Goal: Communication & Community: Answer question/provide support

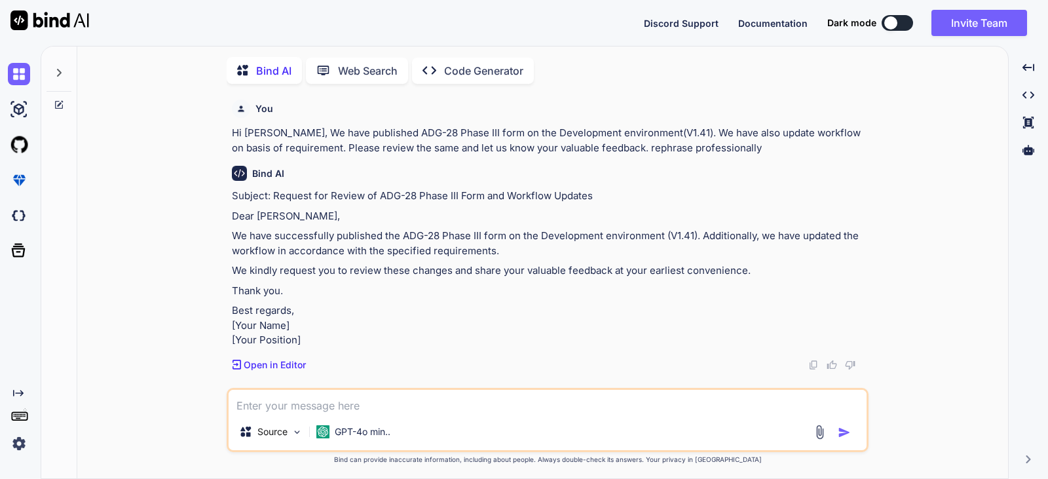
type textarea "x"
click at [306, 407] on textarea at bounding box center [548, 400] width 638 height 24
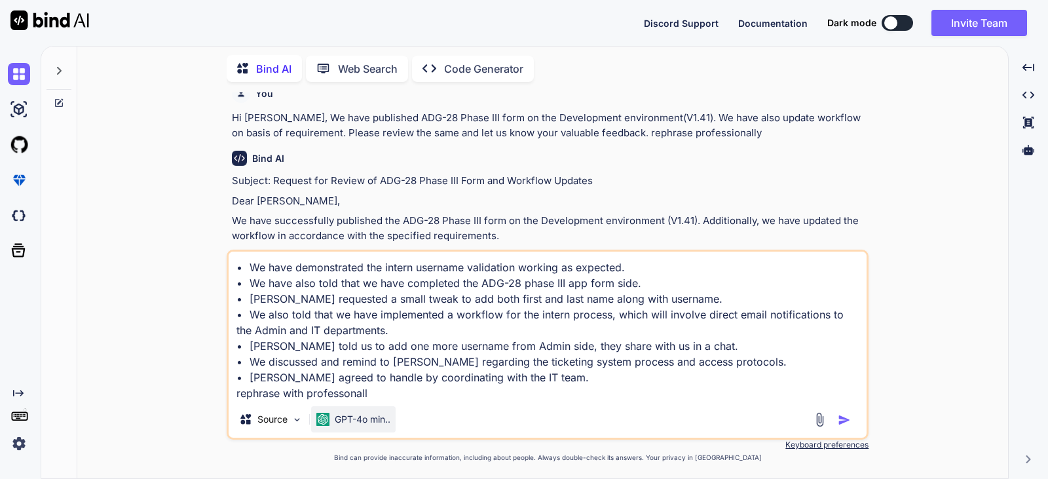
type textarea "• We have demonstrated the intern username validation working as expected. • We…"
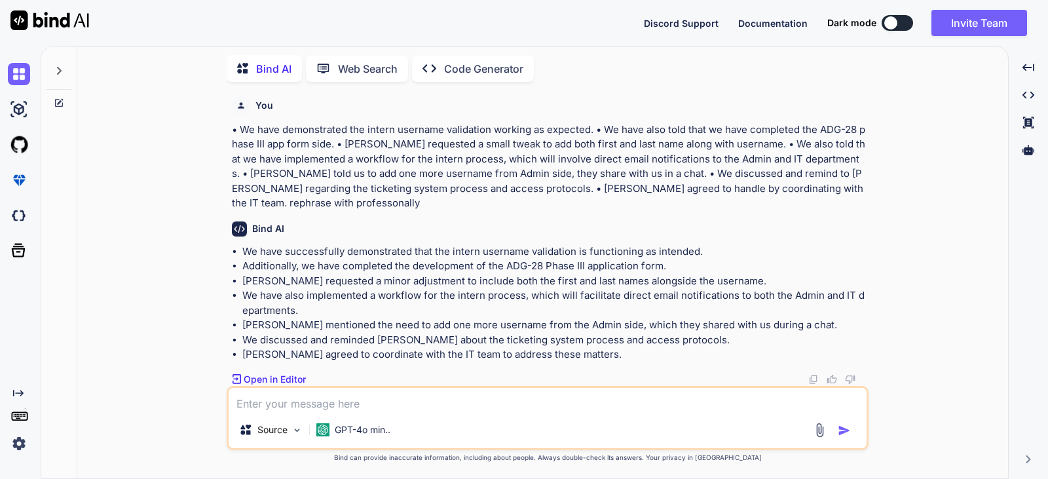
scroll to position [293, 0]
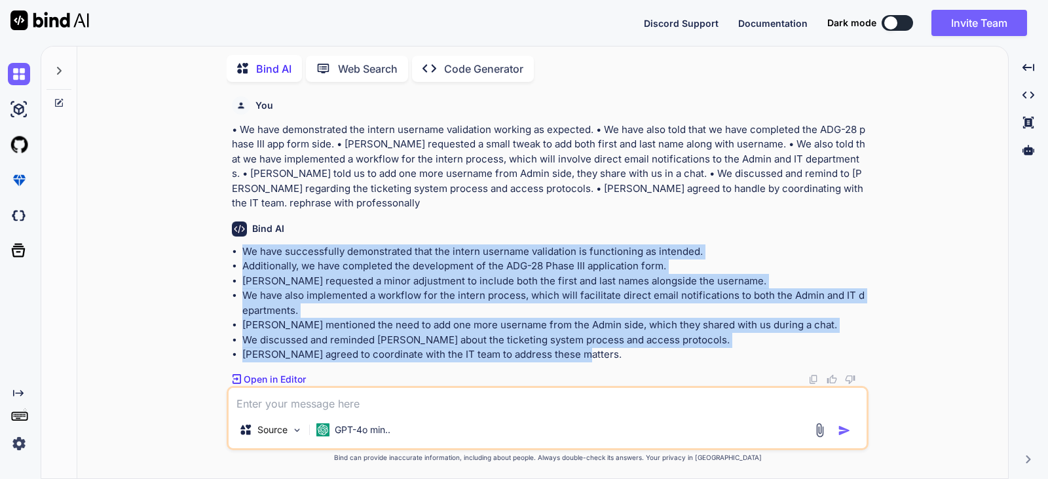
drag, startPoint x: 577, startPoint y: 356, endPoint x: 223, endPoint y: 252, distance: 369.4
click at [223, 252] on div "You Hi [PERSON_NAME], We have published ADG-28 Phase III form on the Developmen…" at bounding box center [548, 285] width 921 height 386
copy ul "We have successfully demonstrated that the intern username validation is functi…"
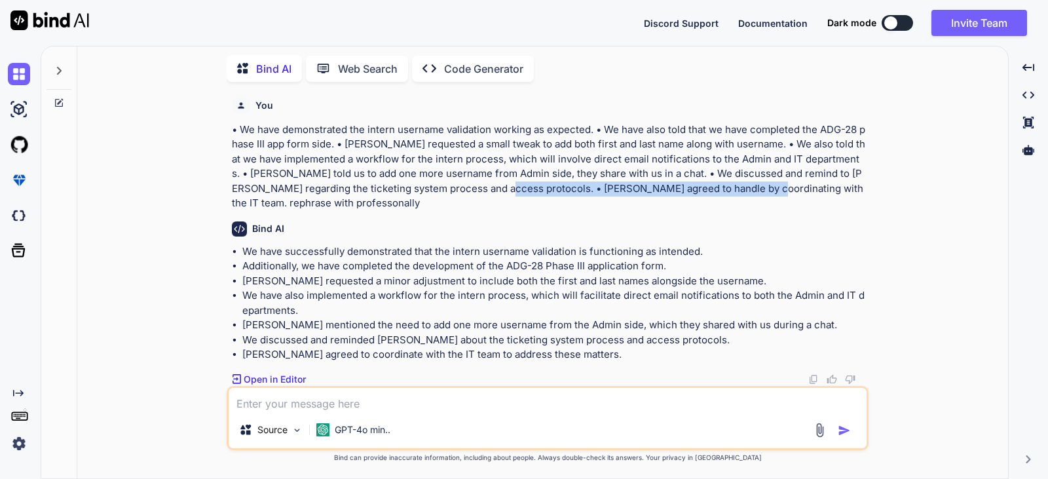
drag, startPoint x: 696, startPoint y: 205, endPoint x: 446, endPoint y: 207, distance: 250.3
click at [446, 207] on p "• We have demonstrated the intern username validation working as expected. • We…" at bounding box center [549, 167] width 634 height 88
